Goal: Check status: Check status

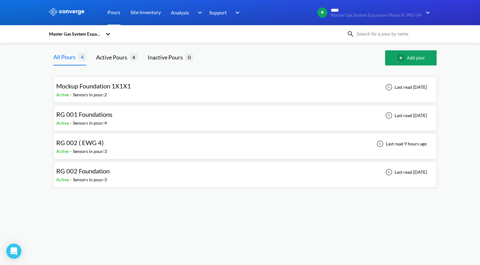
click at [222, 146] on div "RG 002 ( EWG 4) Active - Sensors in pour: 3 Last read 9 hours ago" at bounding box center [245, 146] width 378 height 20
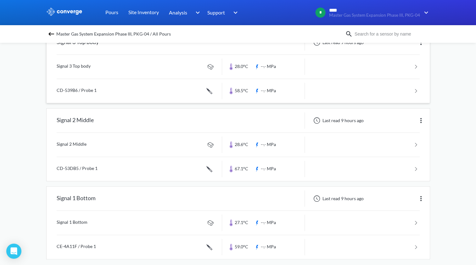
scroll to position [80, 0]
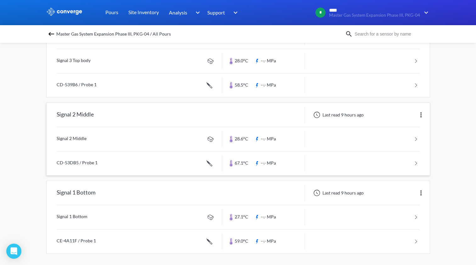
click at [279, 163] on link at bounding box center [238, 163] width 363 height 24
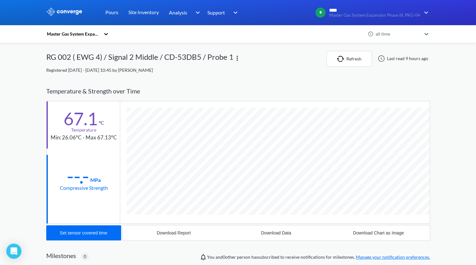
scroll to position [343, 384]
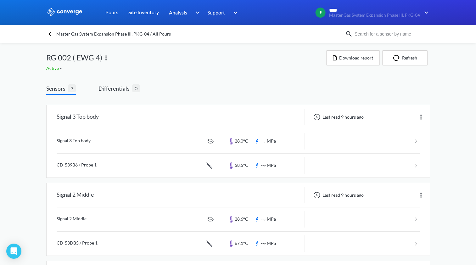
click at [25, 202] on div "MENU Master Gas System Expansion Phase III, PKG-04 Pours Site Inventory Analysi…" at bounding box center [238, 173] width 476 height 346
click at [175, 55] on div "RG 002 ( EWG 4)" at bounding box center [186, 57] width 280 height 14
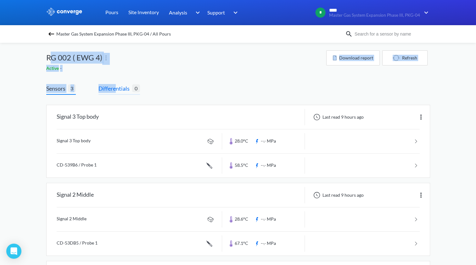
drag, startPoint x: 49, startPoint y: 56, endPoint x: 119, endPoint y: 94, distance: 79.5
click at [119, 94] on div "Master Gas System Expansion Phase III, PKG-04 / All Pours RG 002 ( EWG 4) Activ…" at bounding box center [238, 194] width 384 height 303
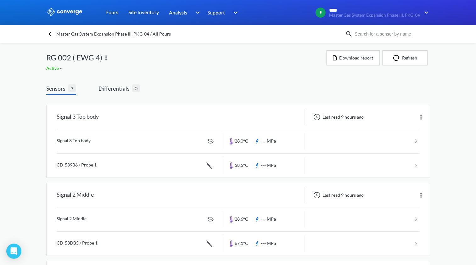
drag, startPoint x: 119, startPoint y: 94, endPoint x: 149, endPoint y: 99, distance: 30.6
click at [149, 99] on div "Signal 3 Top body Last read 9 hours ago Signal 3 Top body 28.0°C --.- MPa CD-53…" at bounding box center [238, 220] width 384 height 251
click at [153, 97] on div "Signal 3 Top body Last read 9 hours ago Signal 3 Top body 28.0°C --.- MPa CD-53…" at bounding box center [238, 220] width 384 height 251
click at [155, 97] on div "Signal 3 Top body Last read 9 hours ago Signal 3 Top body 28.0°C --.- MPa CD-53…" at bounding box center [238, 220] width 384 height 251
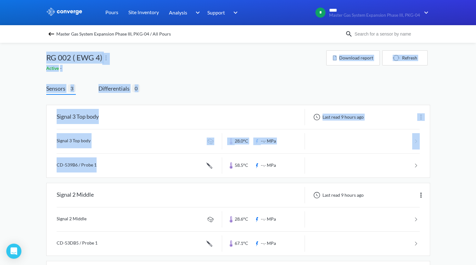
drag, startPoint x: 44, startPoint y: 52, endPoint x: 137, endPoint y: 179, distance: 157.4
click at [137, 179] on div "MENU Master Gas System Expansion Phase III, PKG-04 Pours Site Inventory Analysi…" at bounding box center [238, 173] width 476 height 346
click at [137, 179] on div "Signal 3 Top body Last read 9 hours ago Signal 3 Top body 28.0°C --.- MPa CD-53…" at bounding box center [238, 217] width 384 height 234
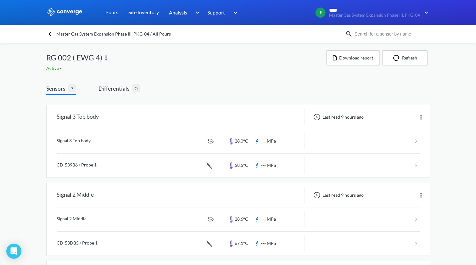
click at [30, 185] on div "MENU Master Gas System Expansion Phase III, PKG-04 Pours Site Inventory Analysi…" at bounding box center [238, 173] width 476 height 346
click at [33, 181] on div "MENU Master Gas System Expansion Phase III, PKG-04 Pours Site Inventory Analysi…" at bounding box center [238, 173] width 476 height 346
